Goal: Task Accomplishment & Management: Use online tool/utility

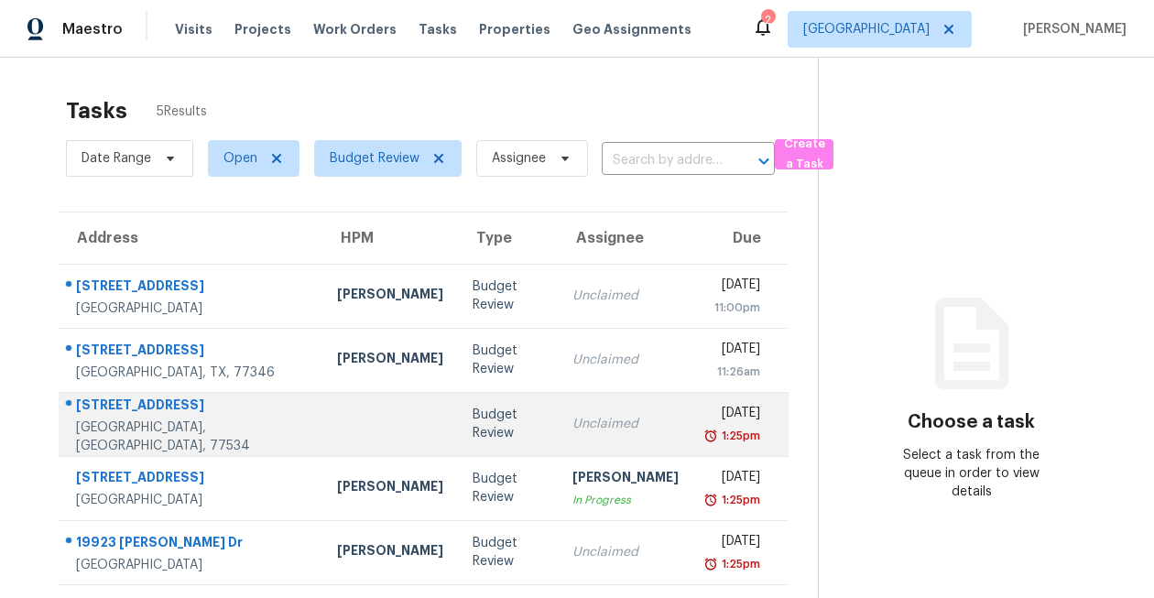
click at [230, 418] on div "5211 3rd St" at bounding box center [192, 407] width 232 height 23
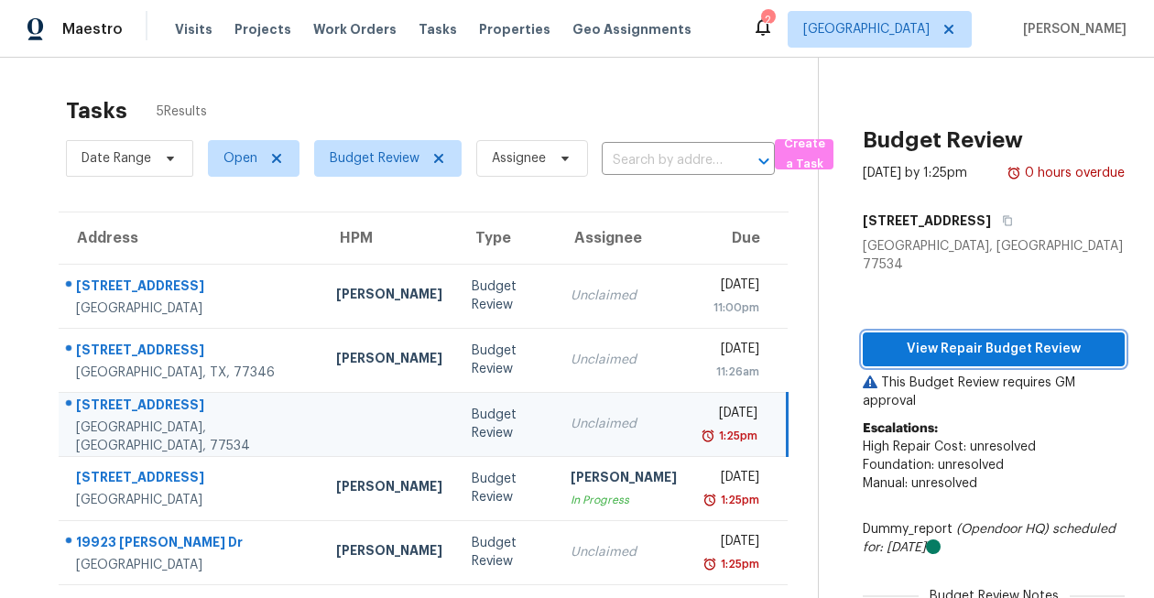
click at [963, 338] on span "View Repair Budget Review" at bounding box center [993, 349] width 233 height 23
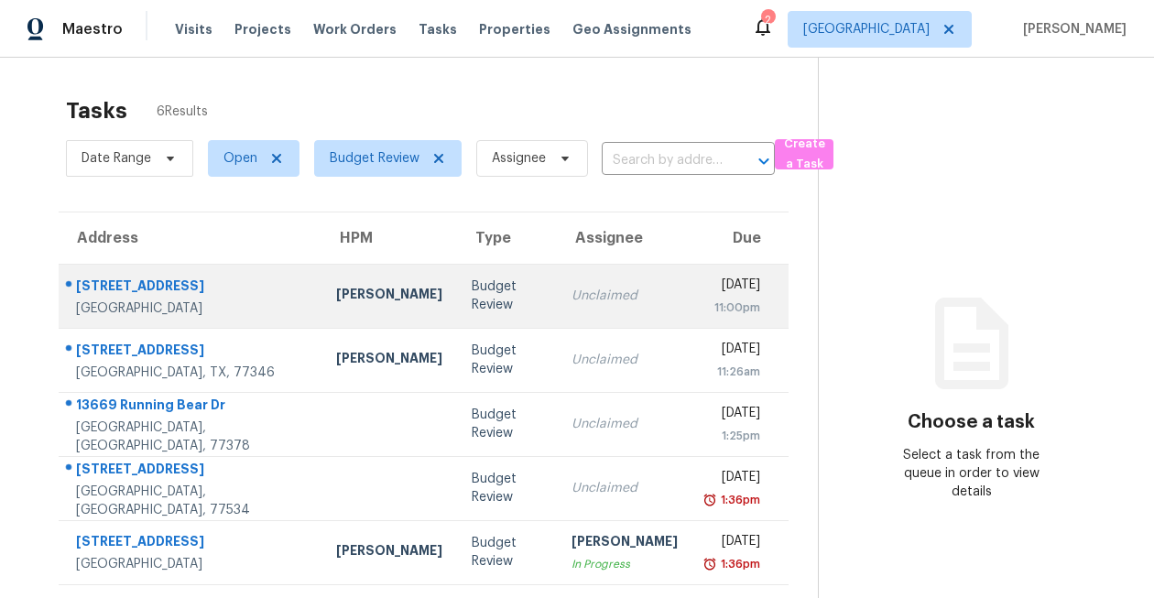
click at [179, 277] on div "[STREET_ADDRESS]" at bounding box center [191, 288] width 231 height 23
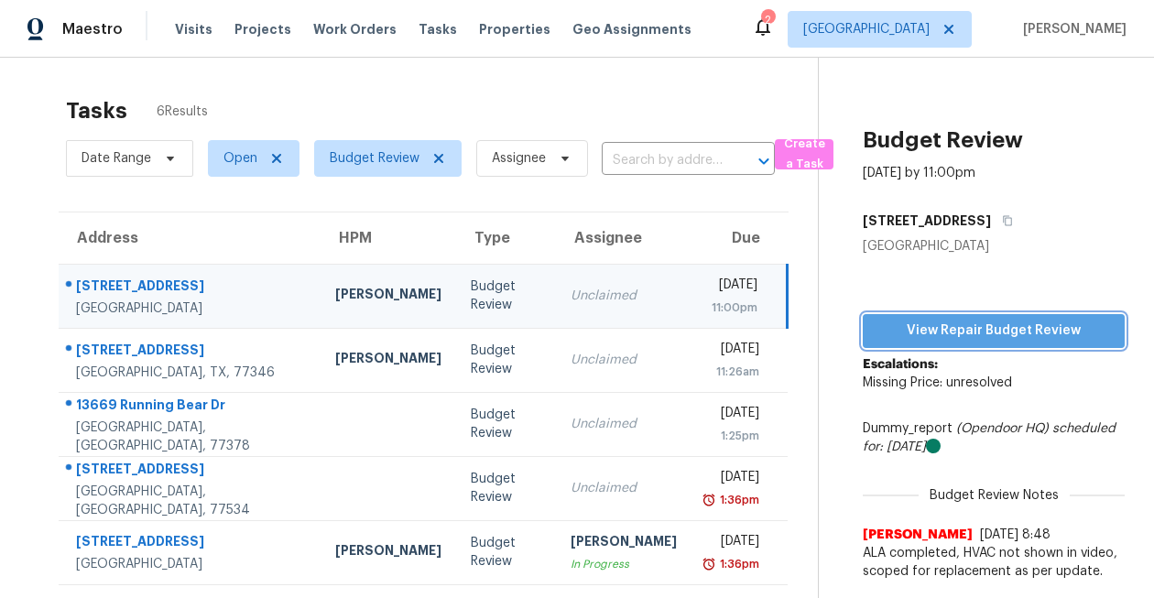
click at [921, 320] on span "View Repair Budget Review" at bounding box center [993, 331] width 233 height 23
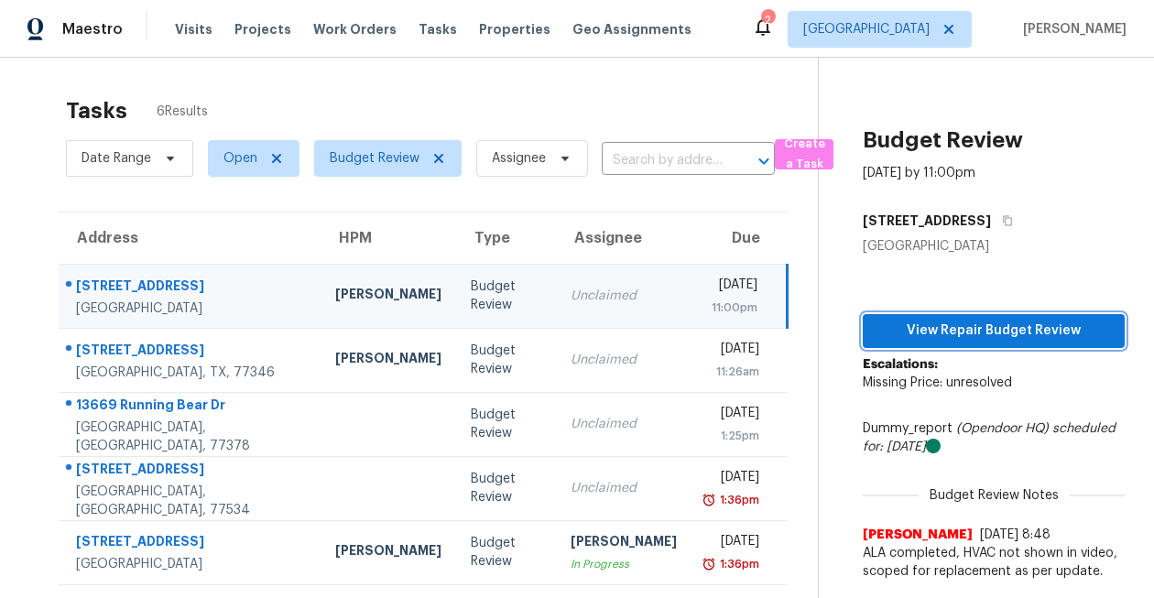
scroll to position [65, 0]
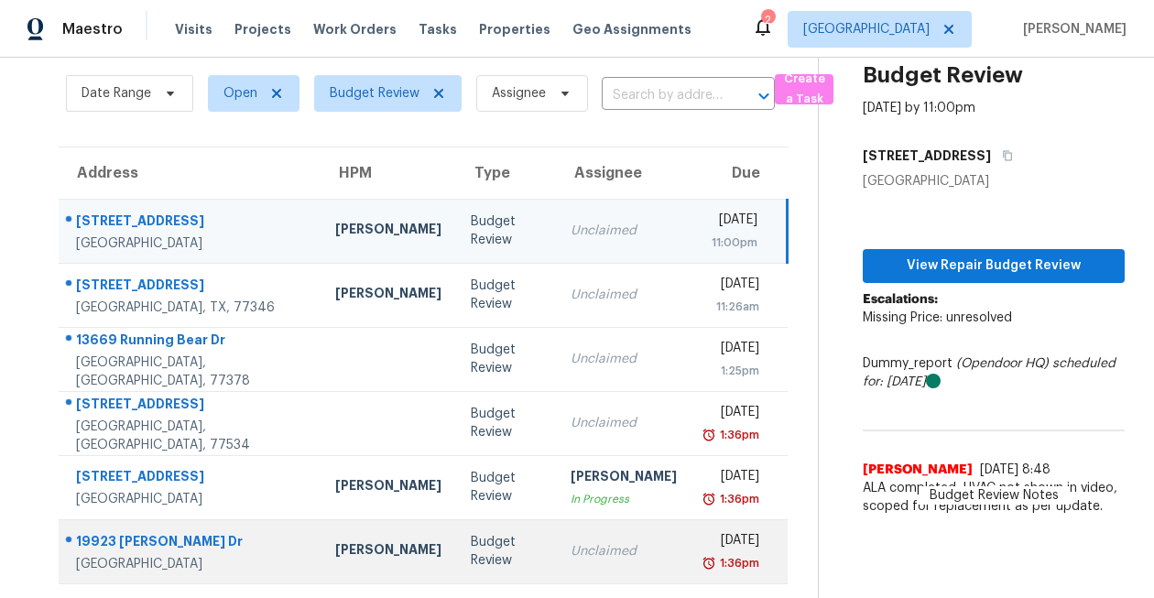
click at [165, 546] on div "19923 [PERSON_NAME] Dr" at bounding box center [191, 543] width 230 height 23
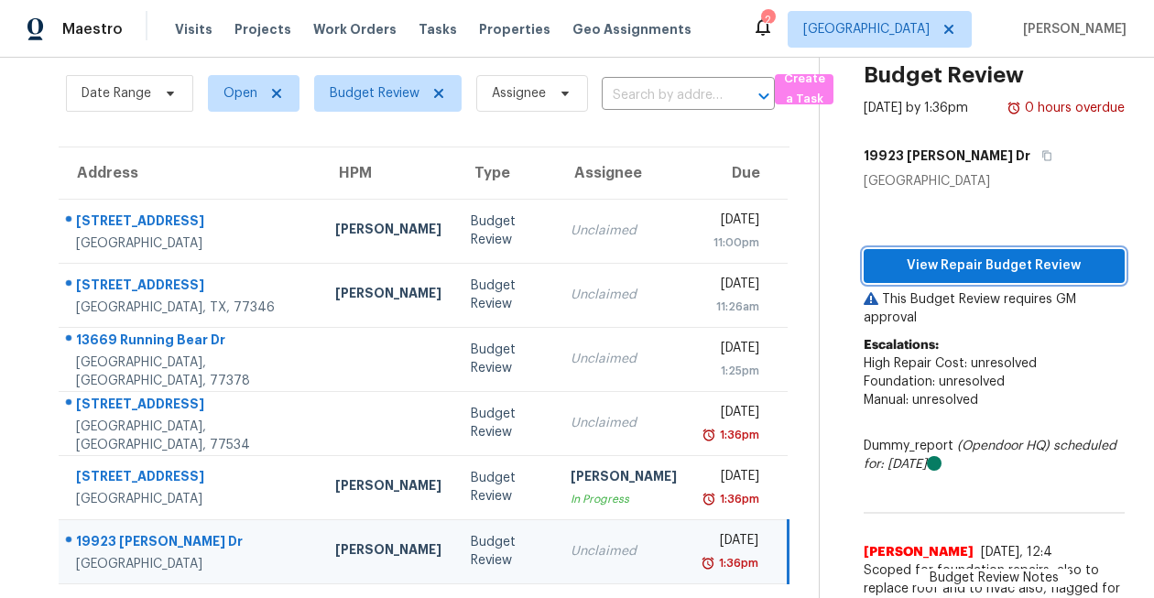
click at [910, 259] on span "View Repair Budget Review" at bounding box center [994, 266] width 232 height 23
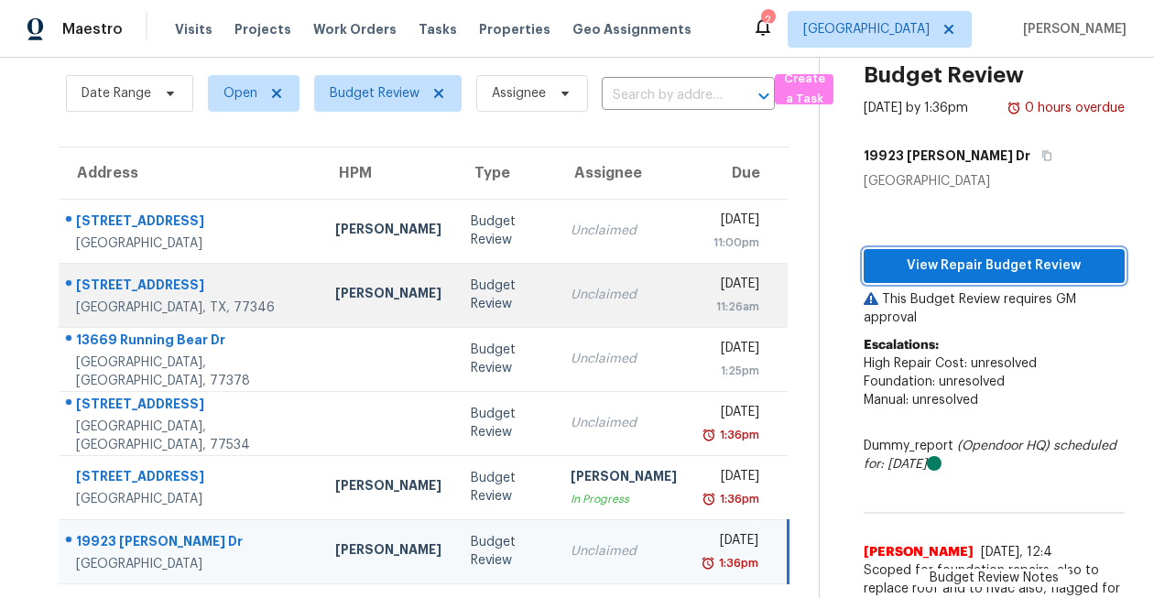
scroll to position [111, 0]
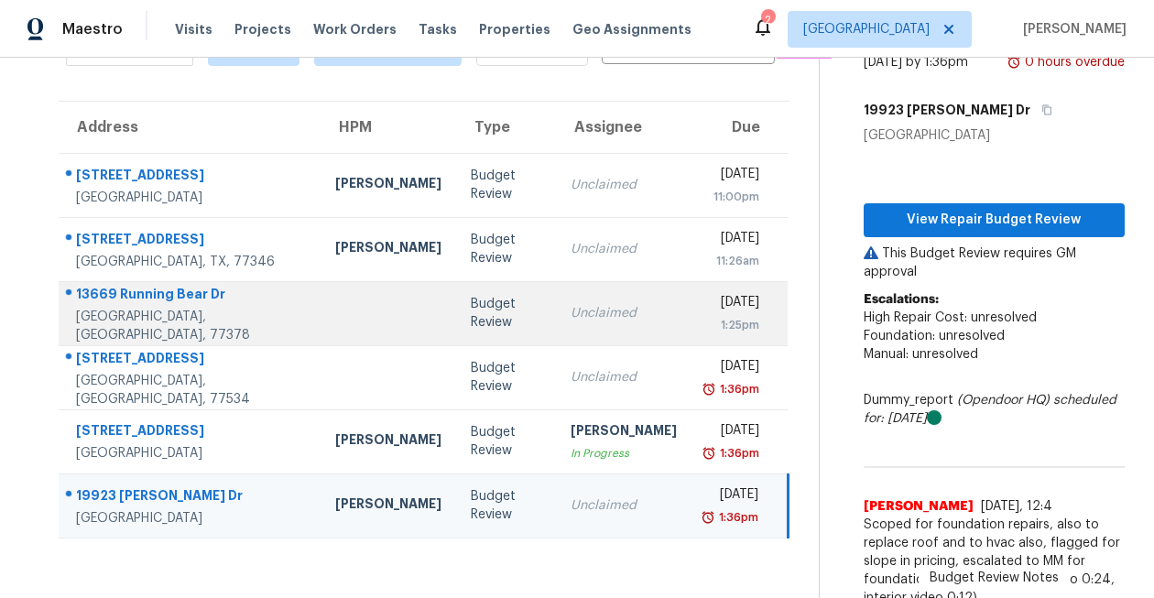
click at [172, 308] on div "13669 Running Bear Dr" at bounding box center [191, 296] width 230 height 23
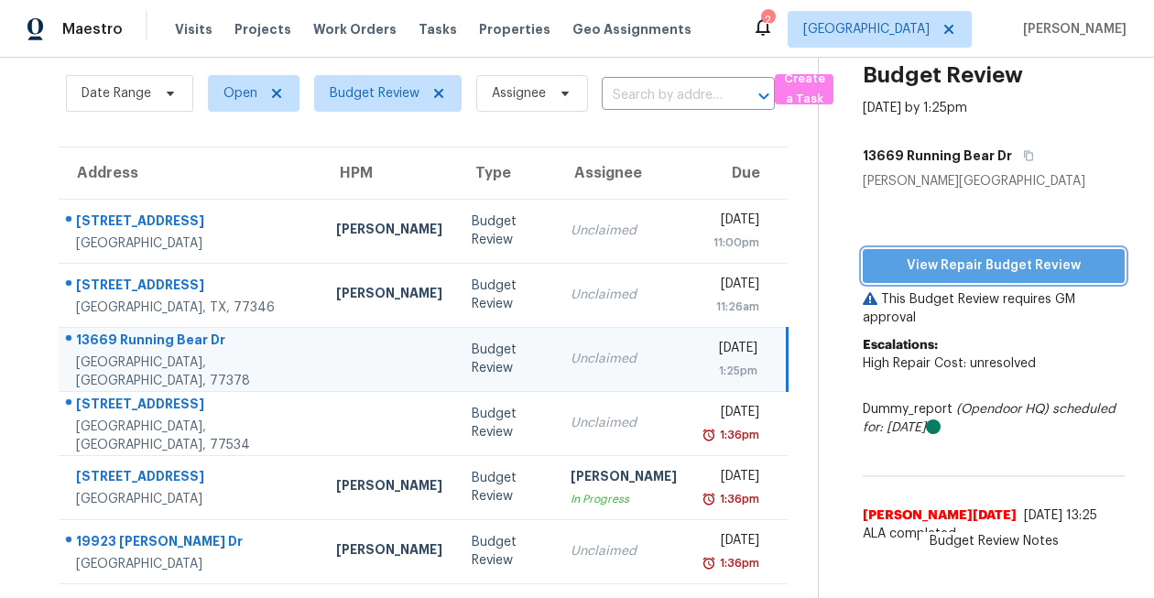
click at [905, 268] on span "View Repair Budget Review" at bounding box center [993, 266] width 233 height 23
click at [310, 138] on section "Tasks 6 Results Date Range Open Budget Review Assignee ​ Create a Task Address …" at bounding box center [423, 310] width 788 height 577
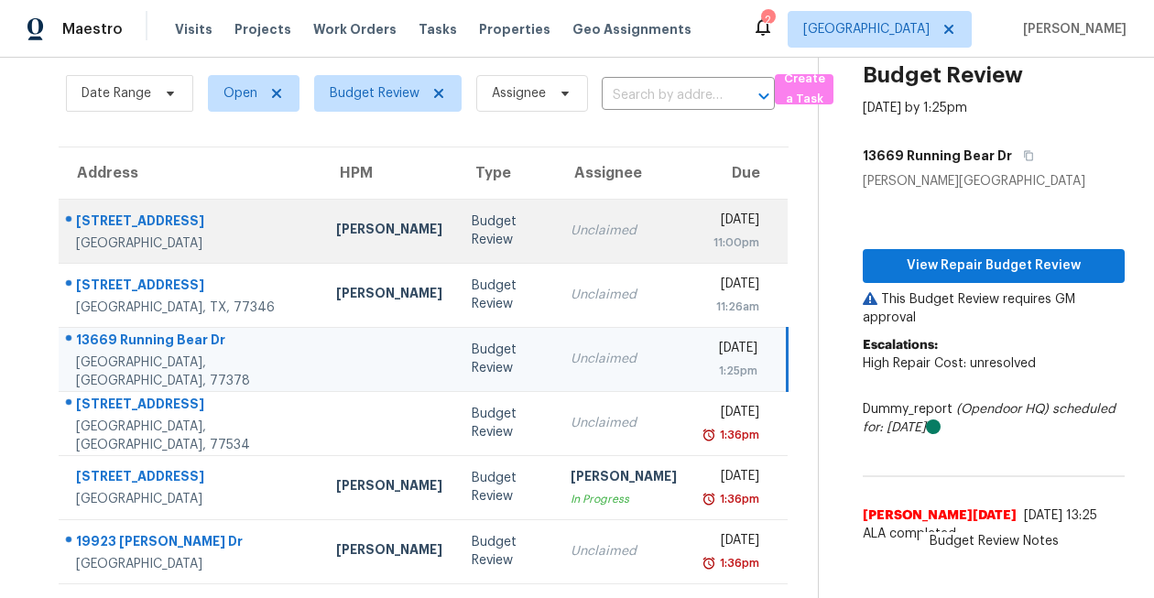
click at [144, 222] on div "10426 Carina Cloud Ln" at bounding box center [191, 223] width 231 height 23
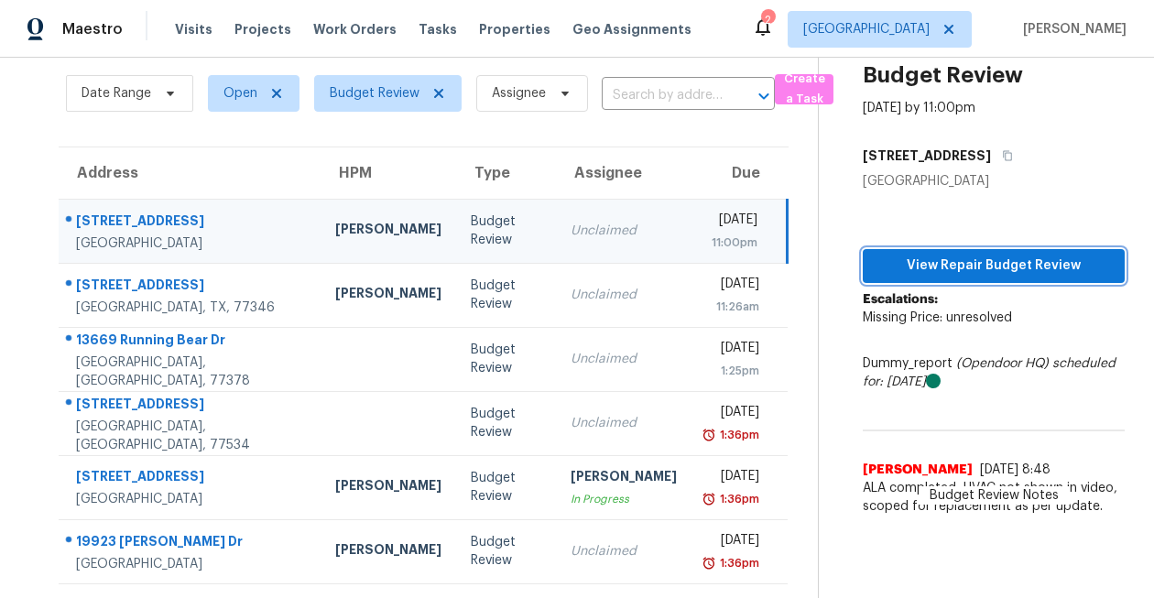
click at [943, 266] on span "View Repair Budget Review" at bounding box center [993, 266] width 233 height 23
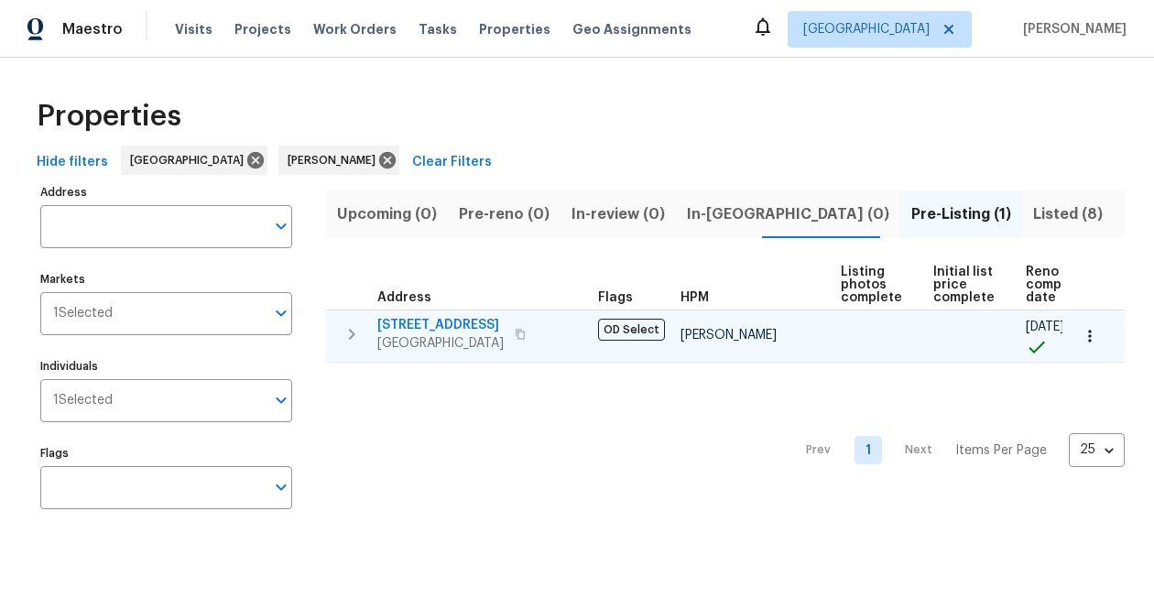
click at [1097, 334] on icon "button" at bounding box center [1089, 336] width 18 height 18
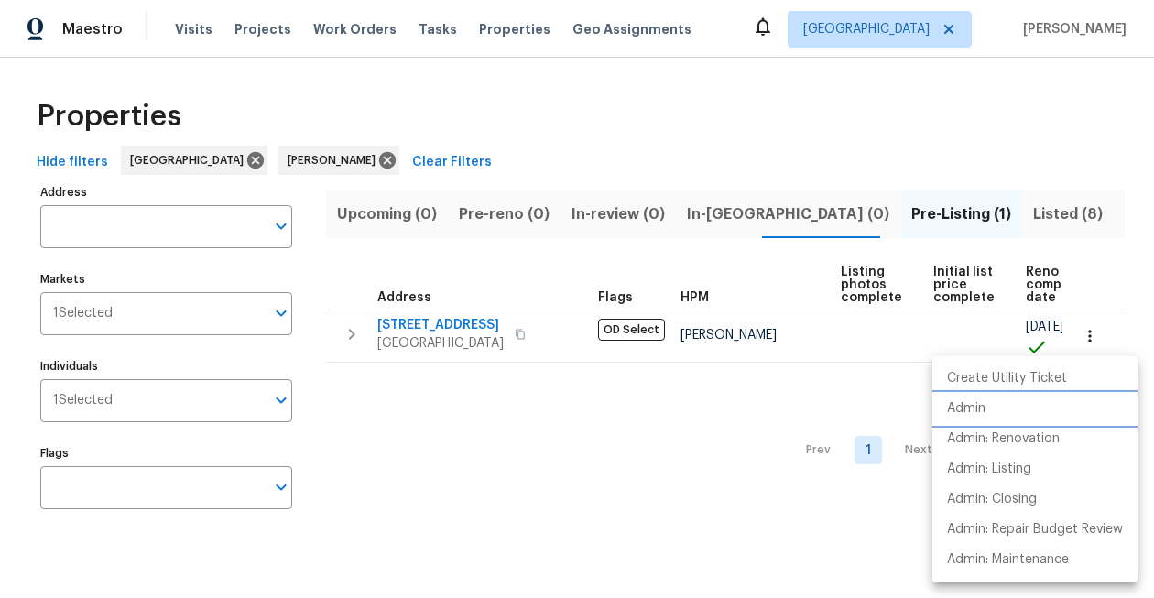
click at [992, 409] on li "Admin" at bounding box center [1034, 409] width 205 height 30
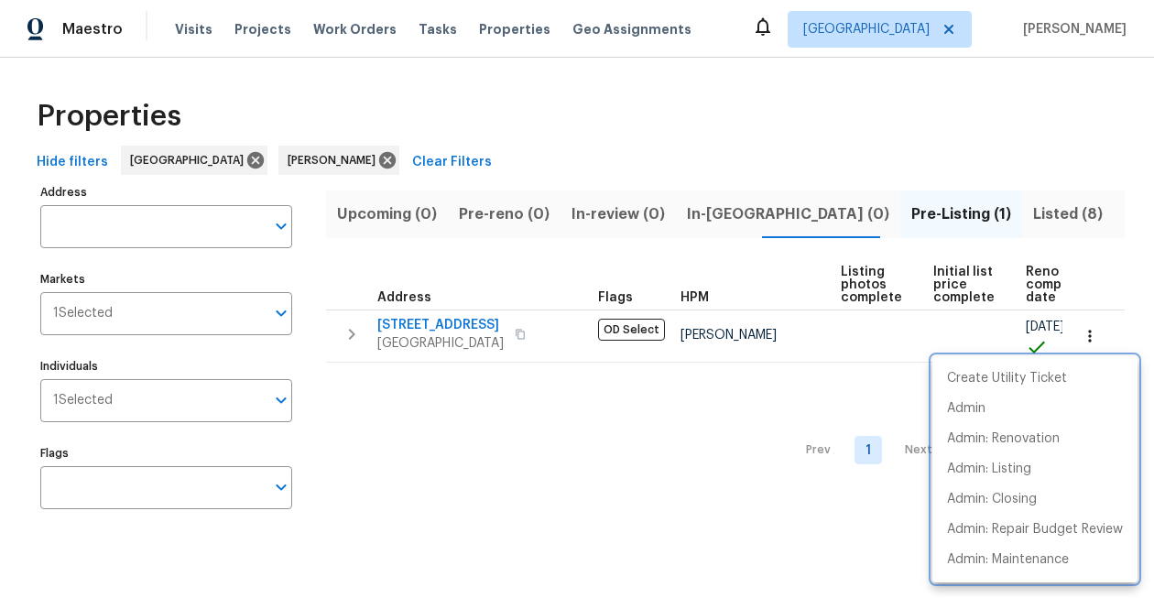
click at [544, 172] on div at bounding box center [577, 299] width 1154 height 598
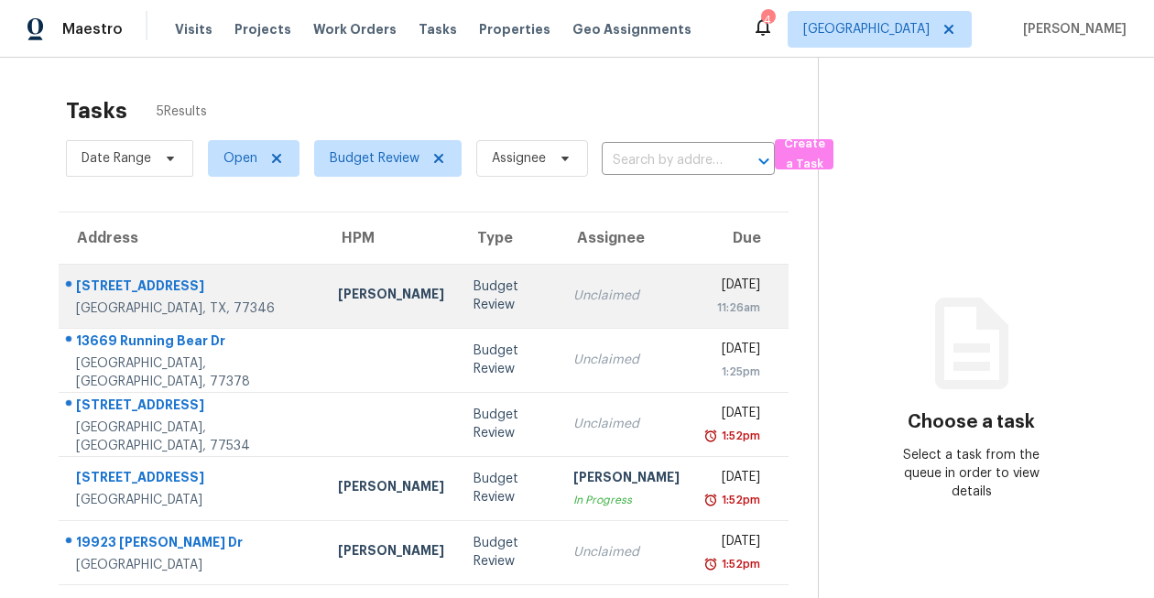
click at [182, 294] on div "[STREET_ADDRESS]" at bounding box center [192, 288] width 233 height 23
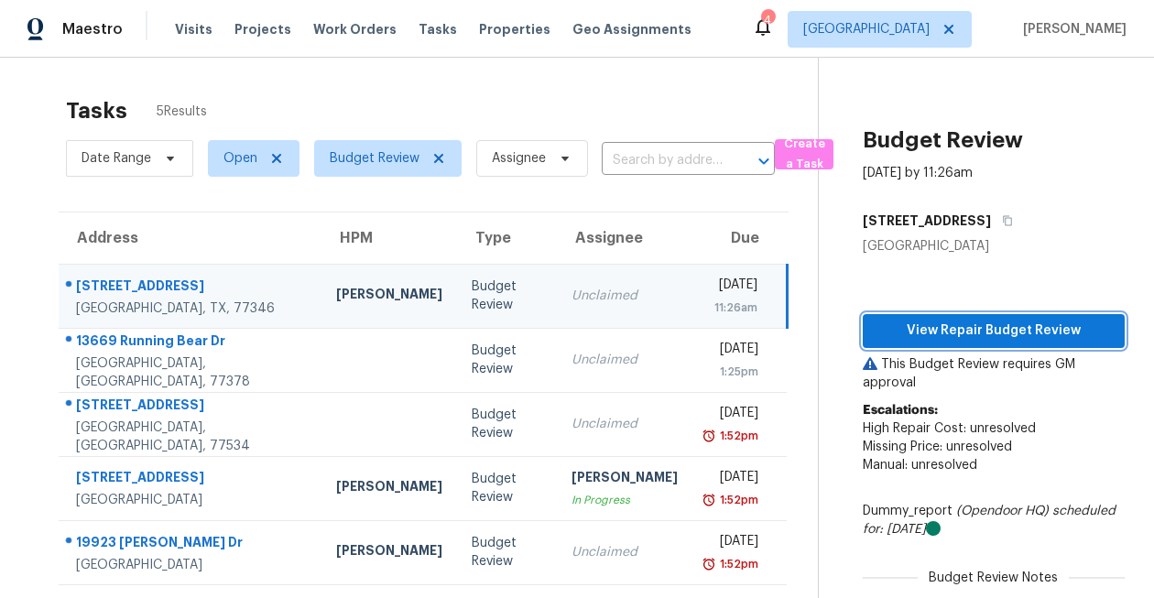
click at [949, 320] on span "View Repair Budget Review" at bounding box center [993, 331] width 233 height 23
